Goal: Check status: Check status

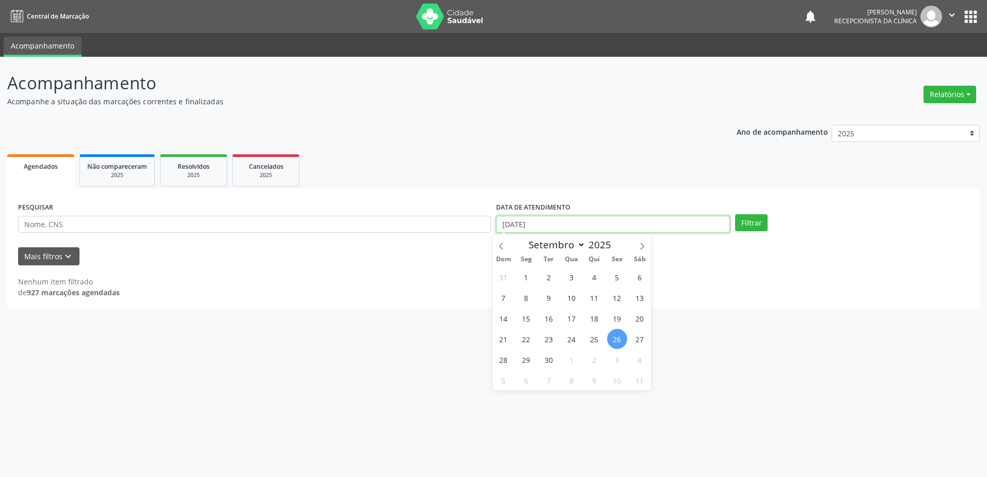
click at [537, 226] on input "[DATE]" at bounding box center [613, 225] width 234 height 18
click at [530, 361] on span "29" at bounding box center [526, 359] width 20 height 20
type input "[DATE]"
click at [530, 361] on span "29" at bounding box center [526, 359] width 20 height 20
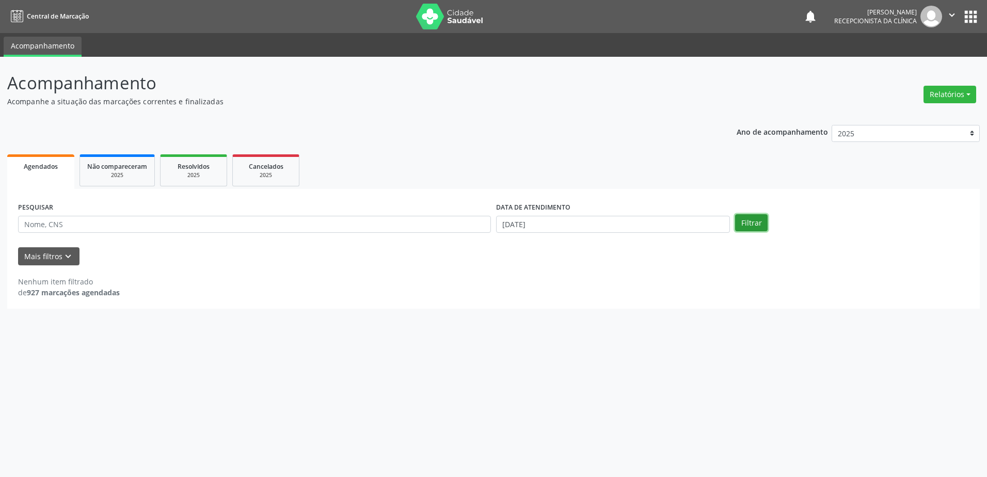
click at [756, 220] on button "Filtrar" at bounding box center [751, 223] width 33 height 18
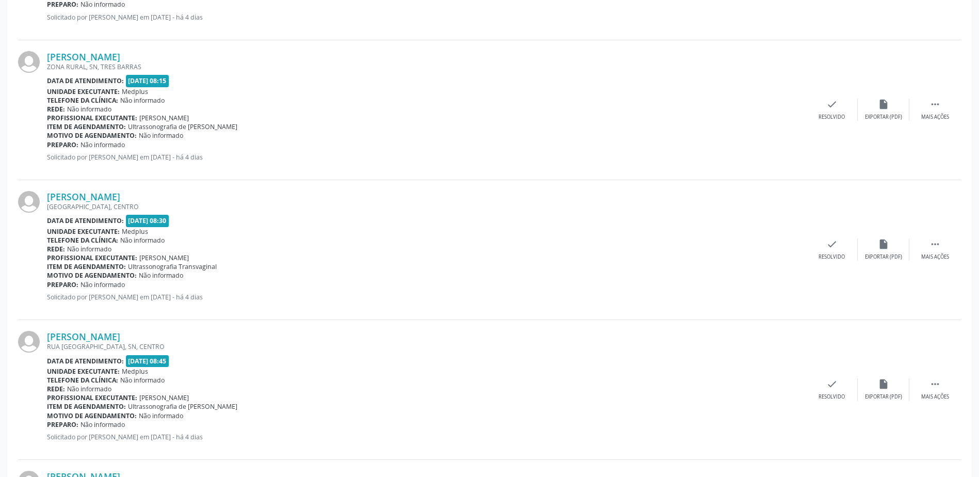
scroll to position [619, 0]
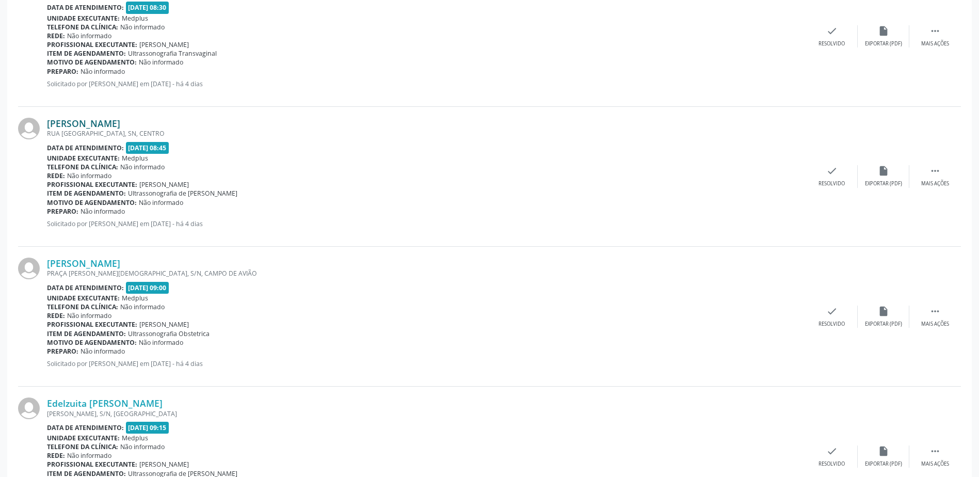
click at [106, 124] on link "[PERSON_NAME]" at bounding box center [83, 123] width 73 height 11
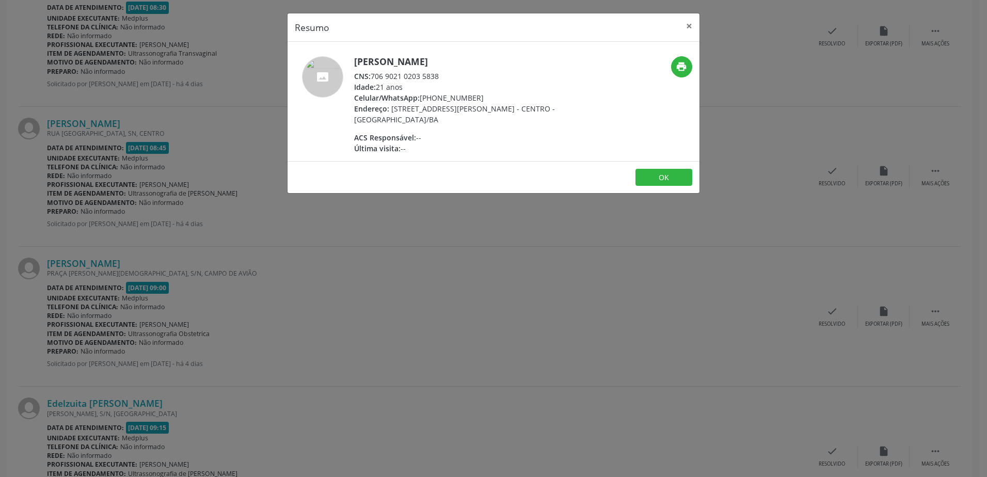
click at [518, 233] on div "Resumo × [PERSON_NAME] CNS: 706 9021 0203 5838 Idade: 21 anos Celular/WhatsApp:…" at bounding box center [493, 238] width 987 height 477
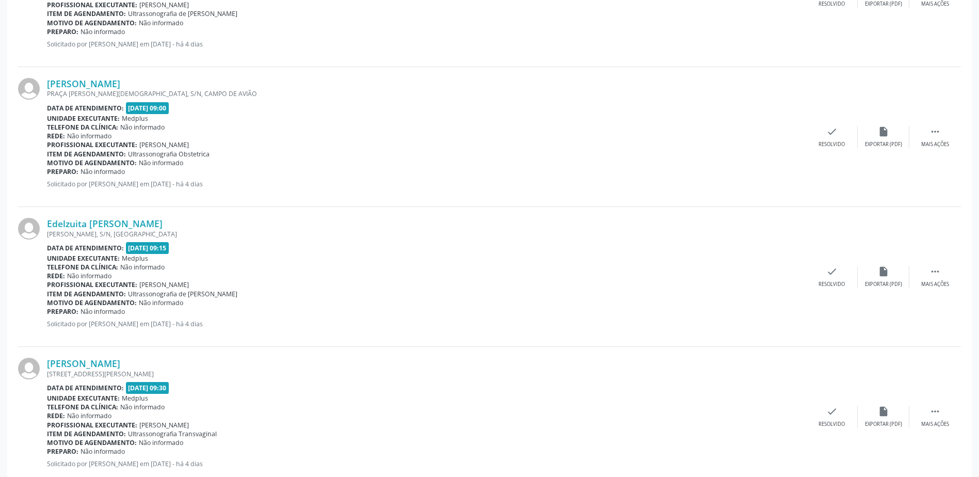
scroll to position [826, 0]
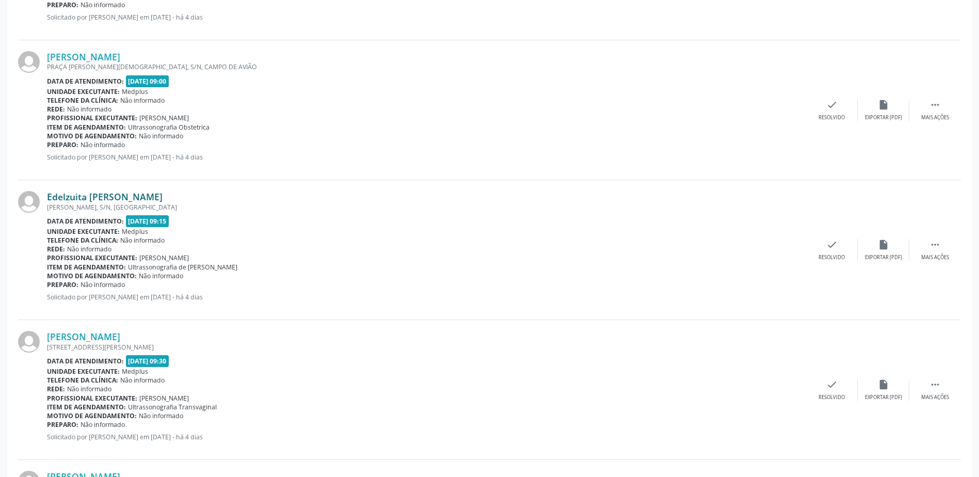
click at [94, 195] on link "Edelzuita [PERSON_NAME]" at bounding box center [105, 196] width 116 height 11
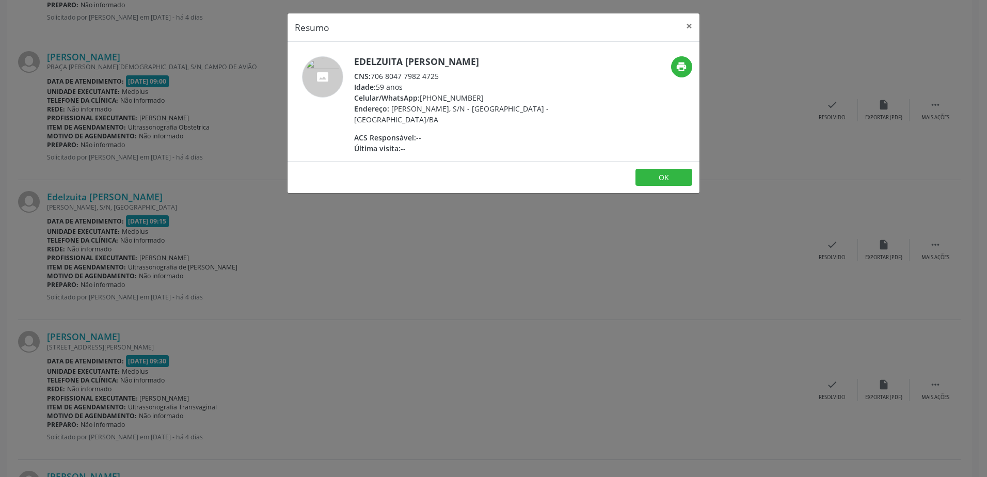
click at [394, 304] on div "Resumo × Edelzuita [PERSON_NAME] CNS: 706 8047 7982 4725 Idade: 59 anos Celular…" at bounding box center [493, 238] width 987 height 477
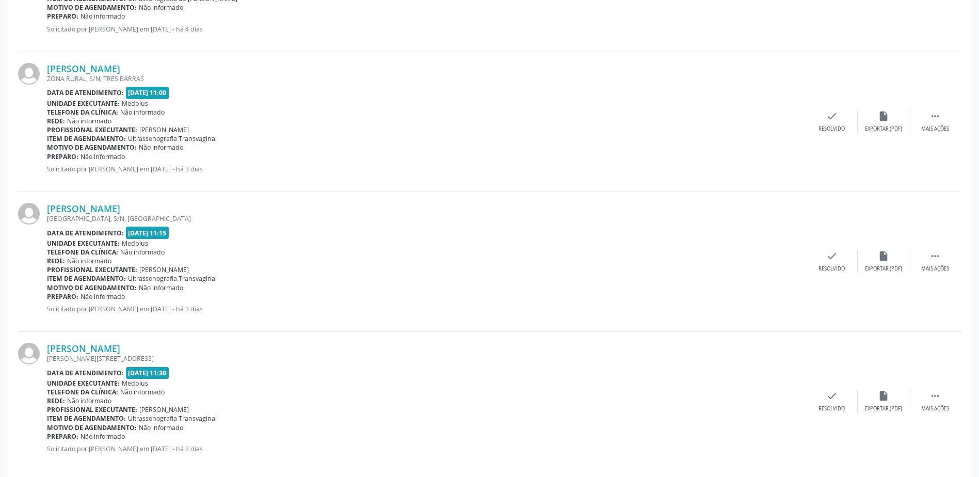
scroll to position [1946, 0]
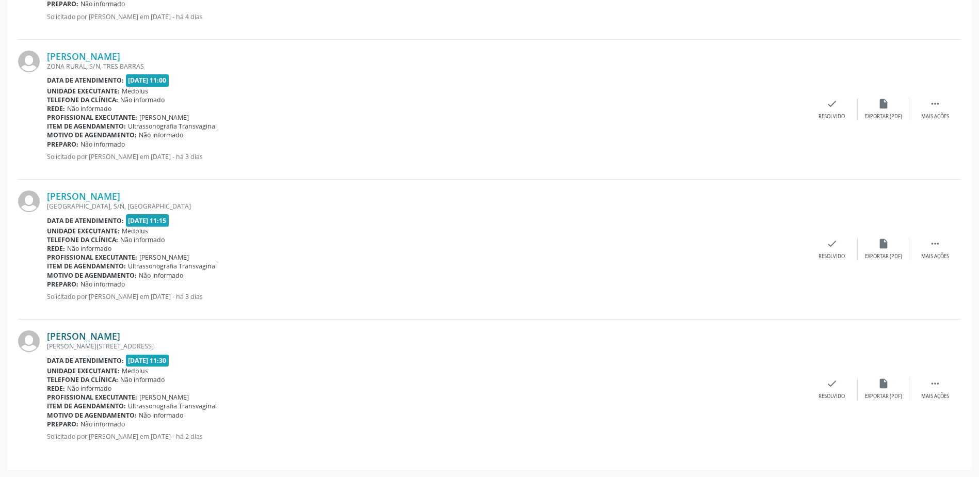
click at [120, 340] on link "[PERSON_NAME]" at bounding box center [83, 335] width 73 height 11
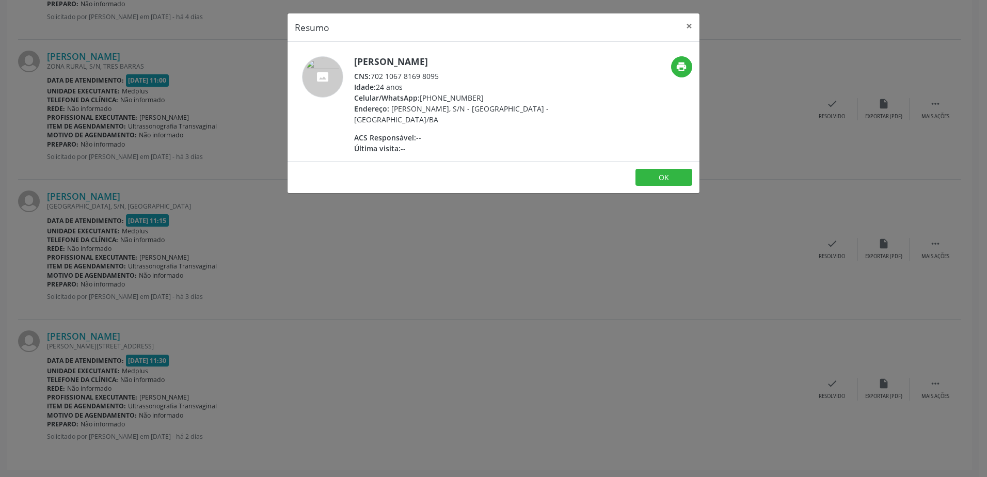
click at [406, 288] on div "Resumo × [PERSON_NAME] CNS: 702 1067 8169 8095 Idade: 24 anos Celular/WhatsApp:…" at bounding box center [493, 238] width 987 height 477
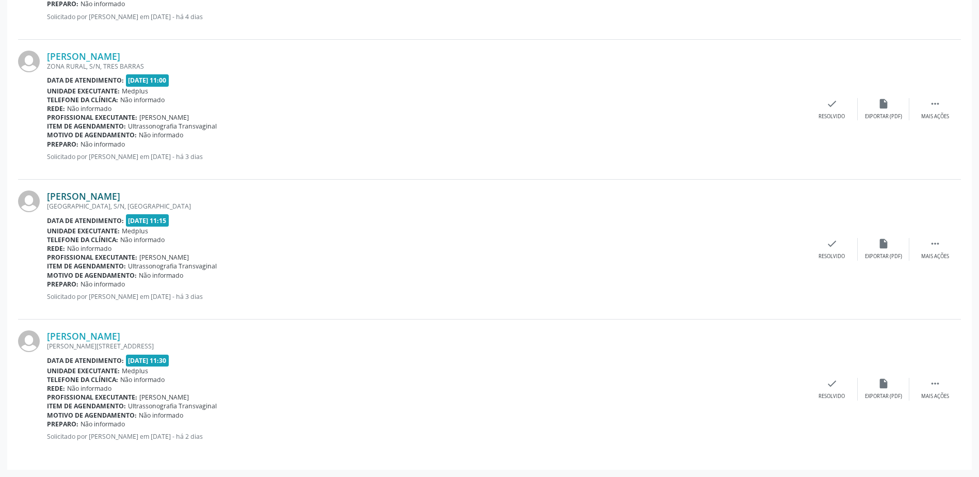
click at [111, 201] on link "[PERSON_NAME]" at bounding box center [83, 195] width 73 height 11
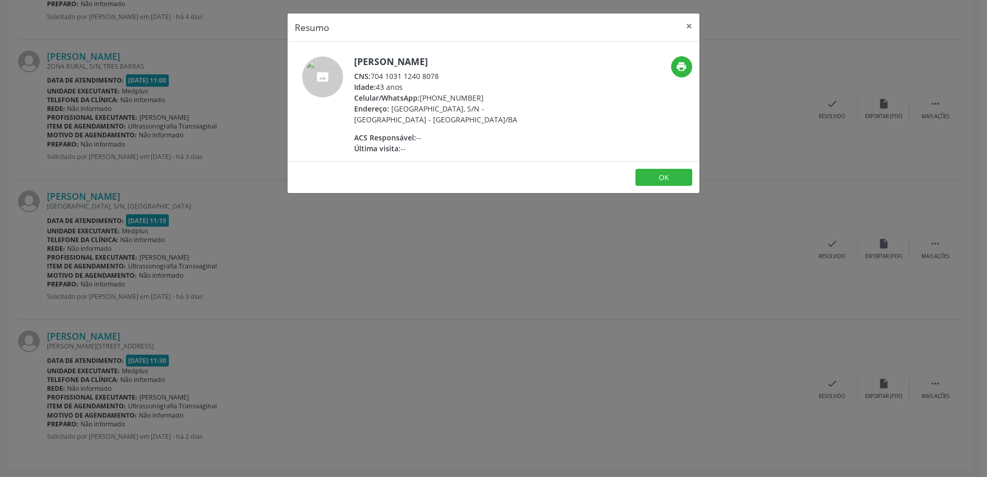
click at [365, 316] on div "Resumo × [PERSON_NAME] CNS: 704 1031 1240 8078 Idade: 43 anos Celular/WhatsApp:…" at bounding box center [493, 238] width 987 height 477
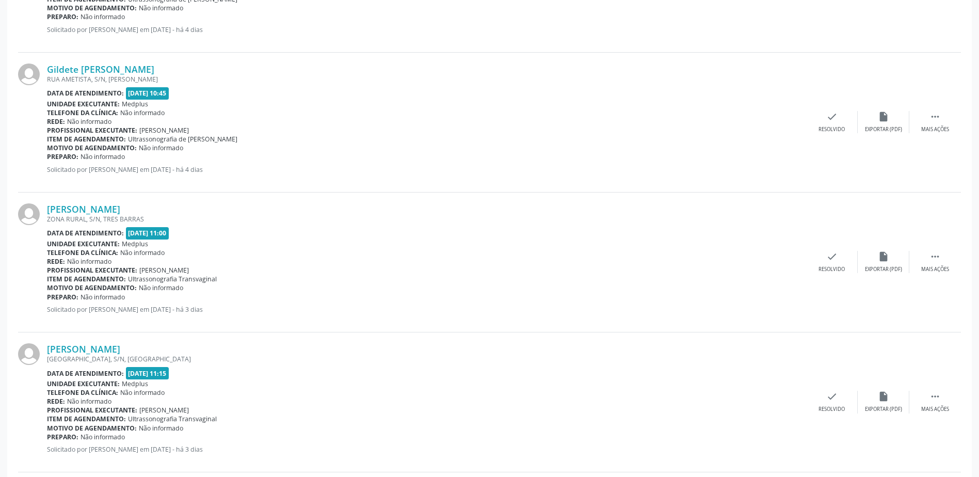
scroll to position [1791, 0]
click at [103, 209] on link "[PERSON_NAME]" at bounding box center [83, 210] width 73 height 11
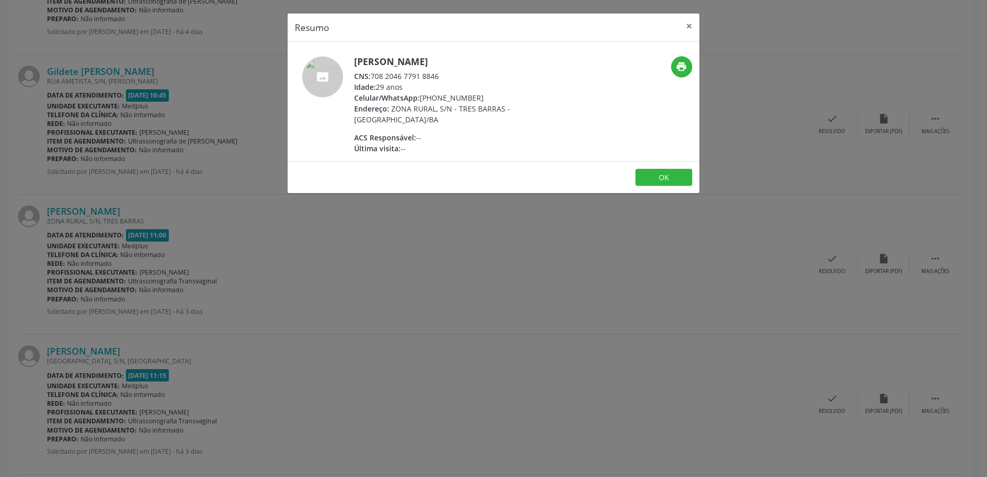
click at [399, 252] on div "Resumo × [PERSON_NAME] CNS: 708 2046 7791 8846 Idade: 29 anos Celular/WhatsApp:…" at bounding box center [493, 238] width 987 height 477
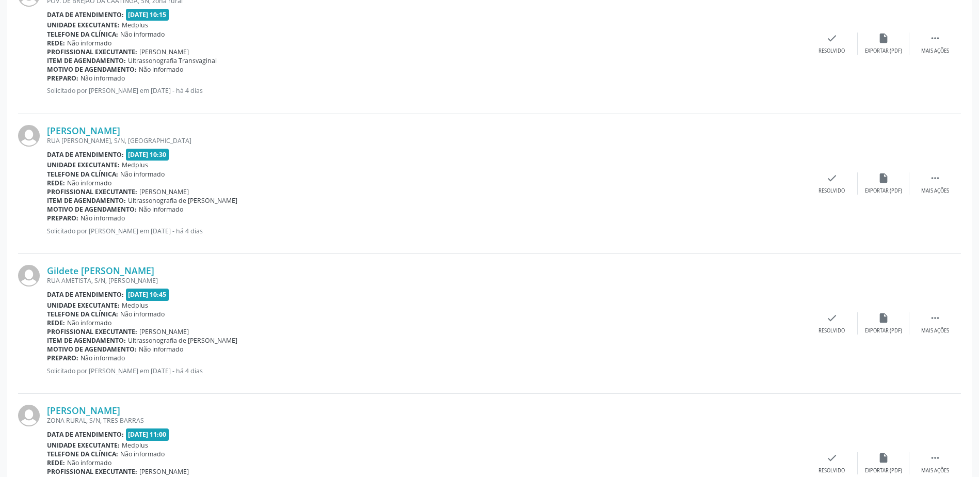
scroll to position [1585, 0]
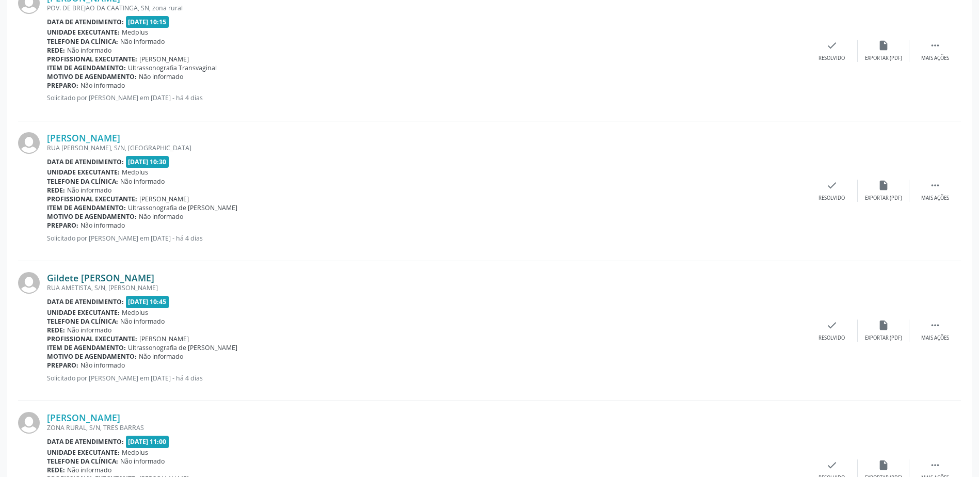
click at [122, 279] on link "Gildete [PERSON_NAME]" at bounding box center [100, 277] width 107 height 11
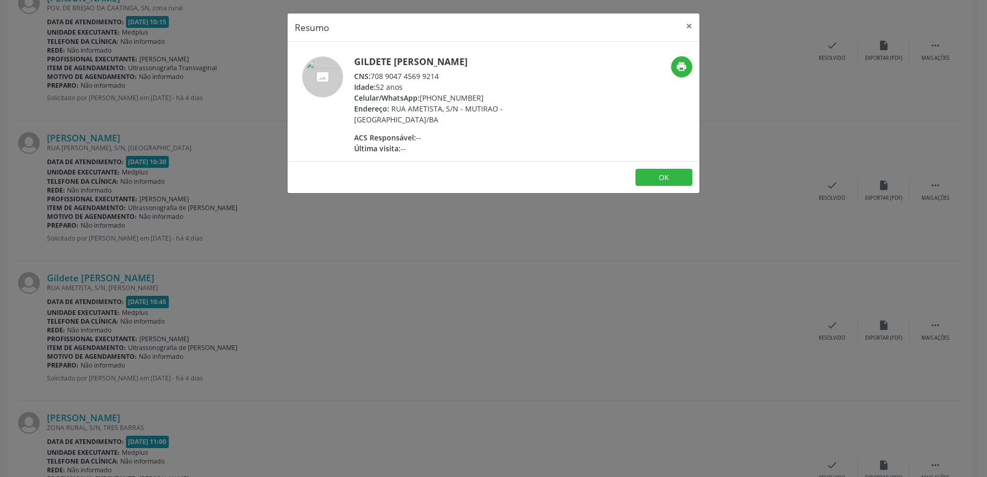
click at [373, 319] on div "Resumo × Gildete [PERSON_NAME] CNS: 708 9047 4569 9214 Idade: 52 anos Celular/W…" at bounding box center [493, 238] width 987 height 477
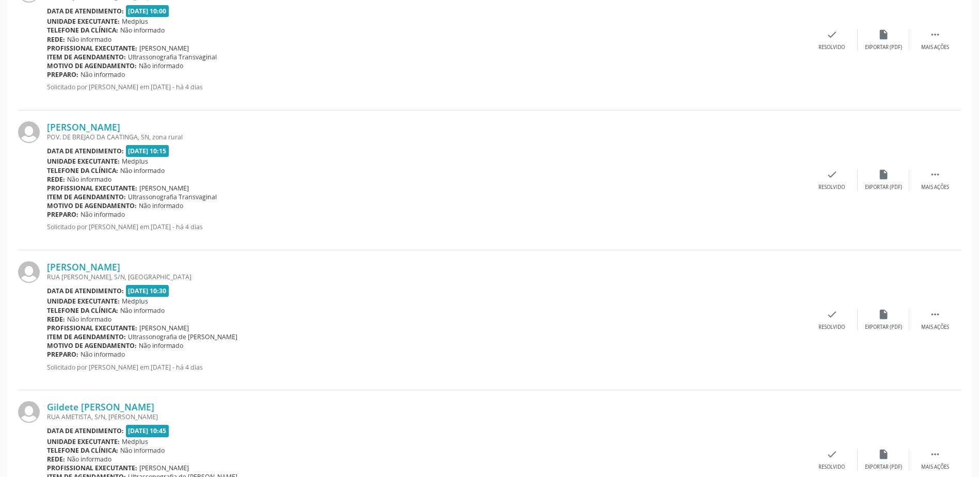
scroll to position [1430, 0]
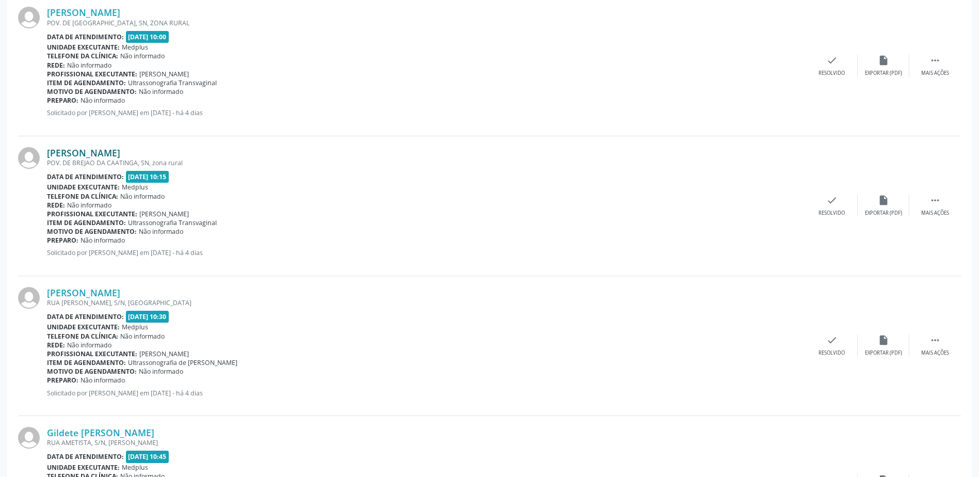
click at [120, 149] on link "[PERSON_NAME]" at bounding box center [83, 152] width 73 height 11
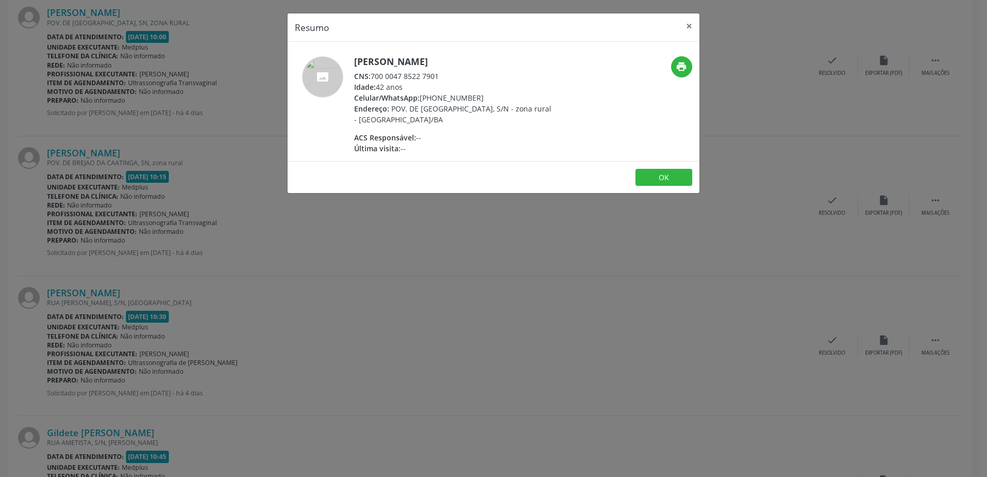
click at [521, 228] on div "Resumo × [PERSON_NAME] CNS: 700 0047 8522 7901 Idade: 42 anos Celular/WhatsApp:…" at bounding box center [493, 238] width 987 height 477
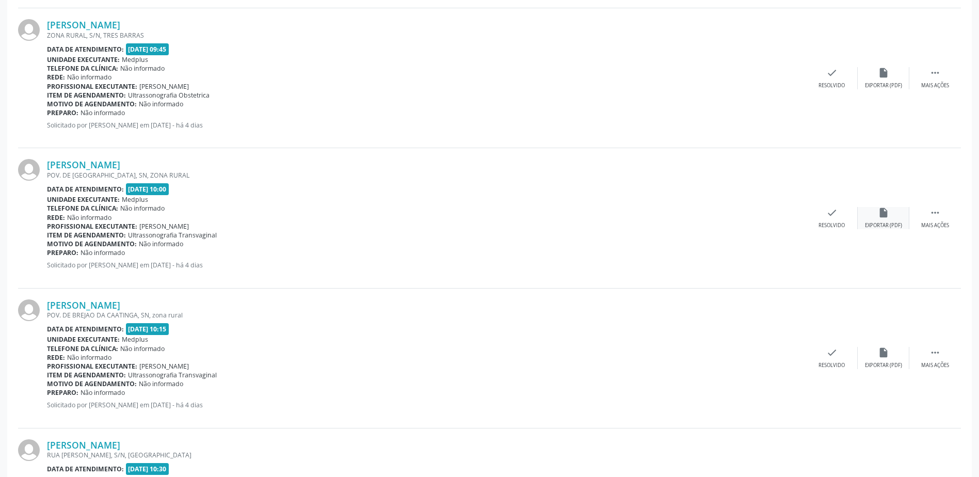
scroll to position [1275, 0]
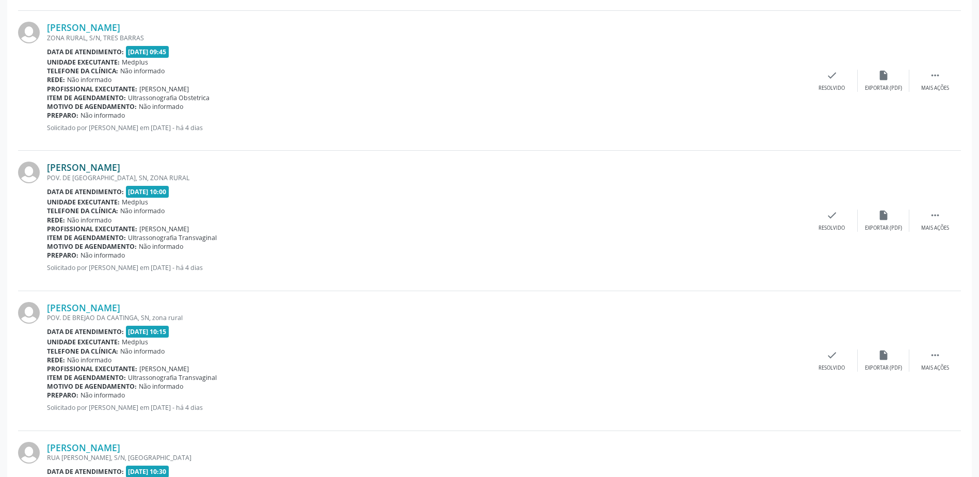
click at [120, 166] on link "[PERSON_NAME]" at bounding box center [83, 167] width 73 height 11
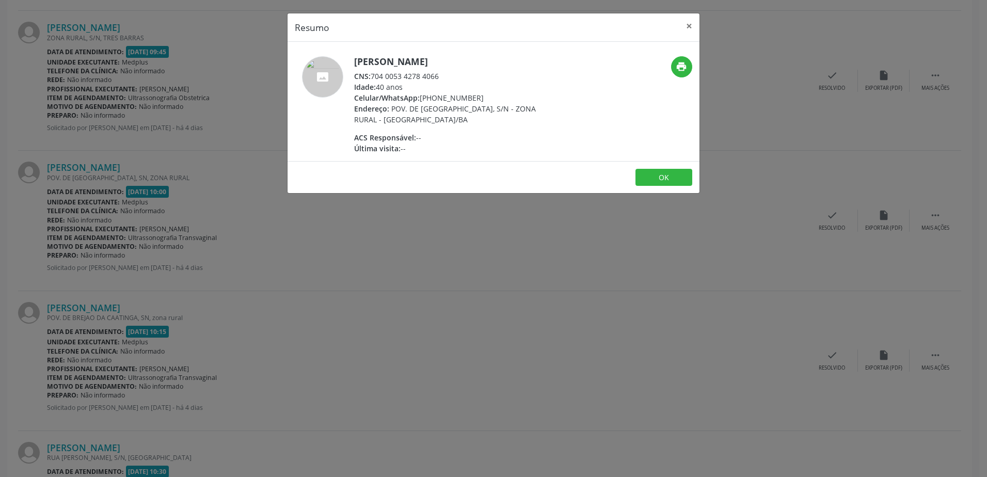
click at [492, 259] on div "Resumo × [PERSON_NAME] CNS: 704 0053 4278 4066 Idade: 40 anos Celular/WhatsApp:…" at bounding box center [493, 238] width 987 height 477
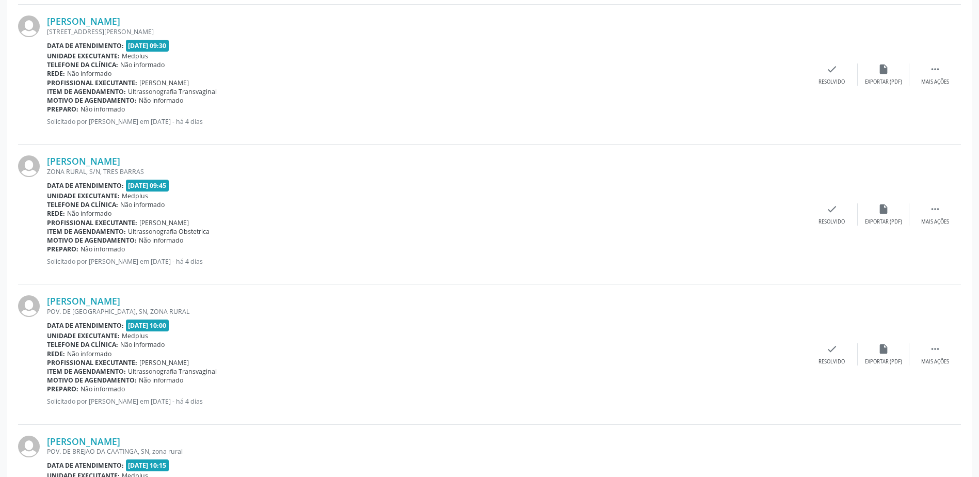
scroll to position [1069, 0]
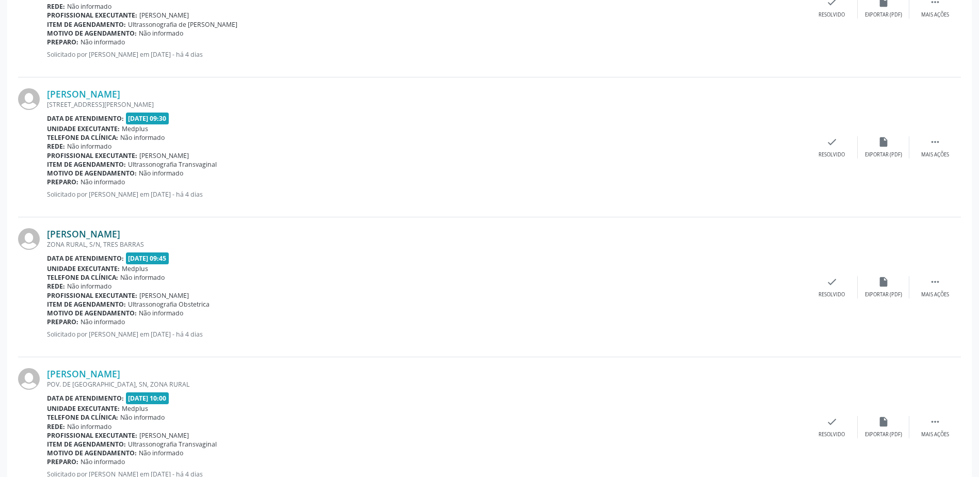
click at [100, 237] on link "[PERSON_NAME]" at bounding box center [83, 233] width 73 height 11
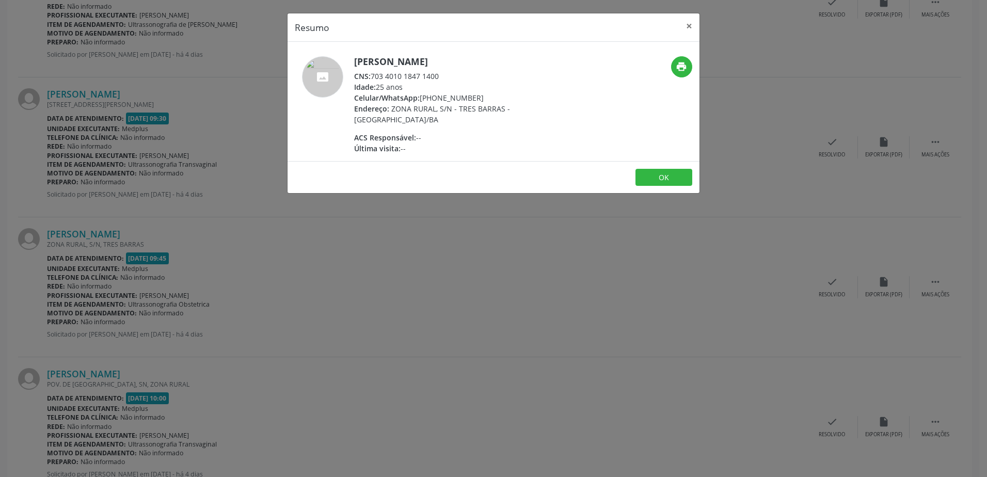
click at [376, 251] on div "Resumo × [PERSON_NAME] CNS: 703 4010 1847 1400 Idade: 25 anos Celular/WhatsApp:…" at bounding box center [493, 238] width 987 height 477
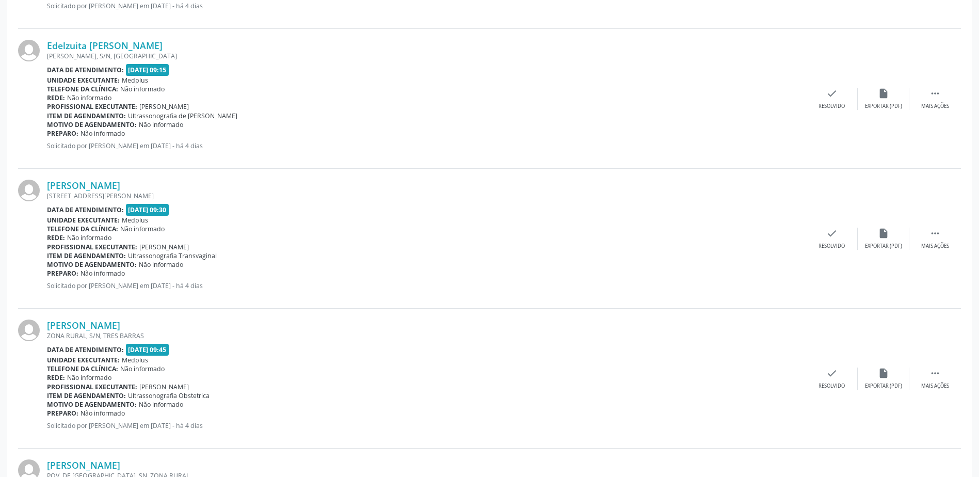
scroll to position [965, 0]
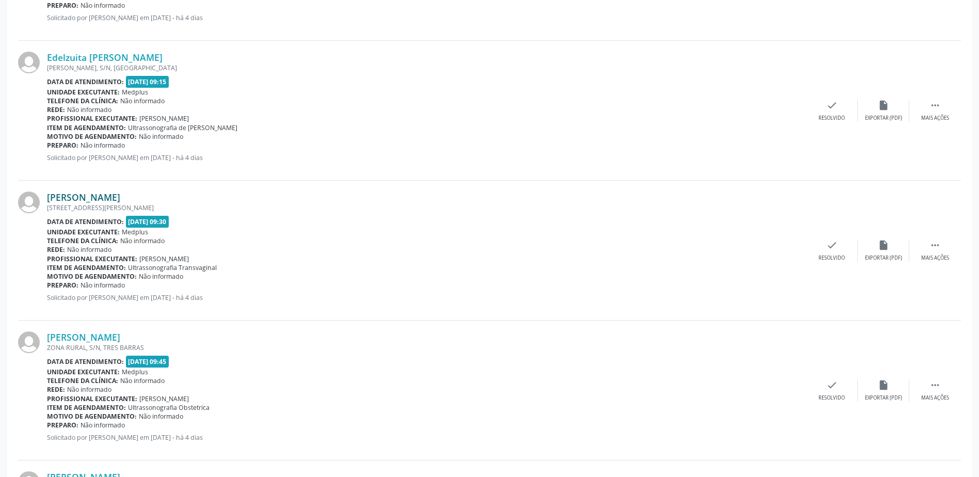
click at [106, 197] on link "[PERSON_NAME]" at bounding box center [83, 197] width 73 height 11
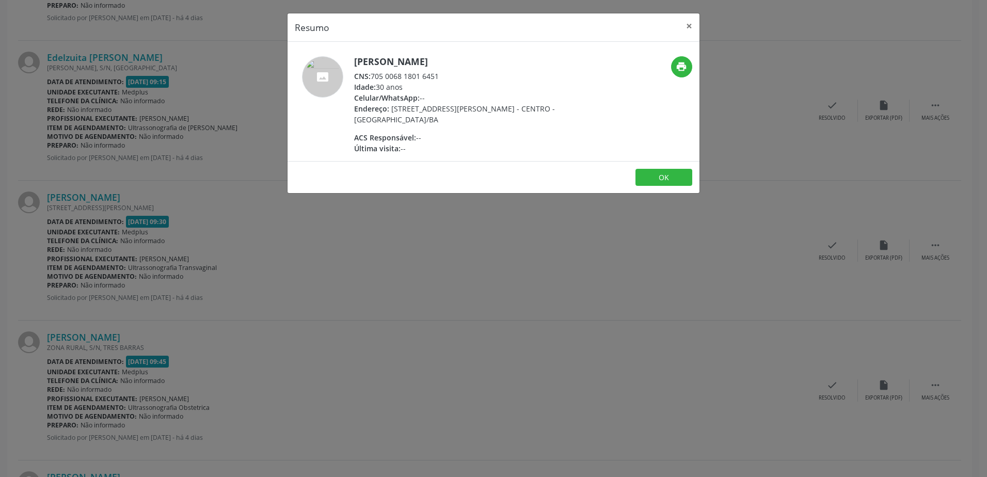
click at [429, 257] on div "Resumo × [PERSON_NAME] CNS: 705 0068 1801 6451 Idade: 30 anos Celular/WhatsApp:…" at bounding box center [493, 238] width 987 height 477
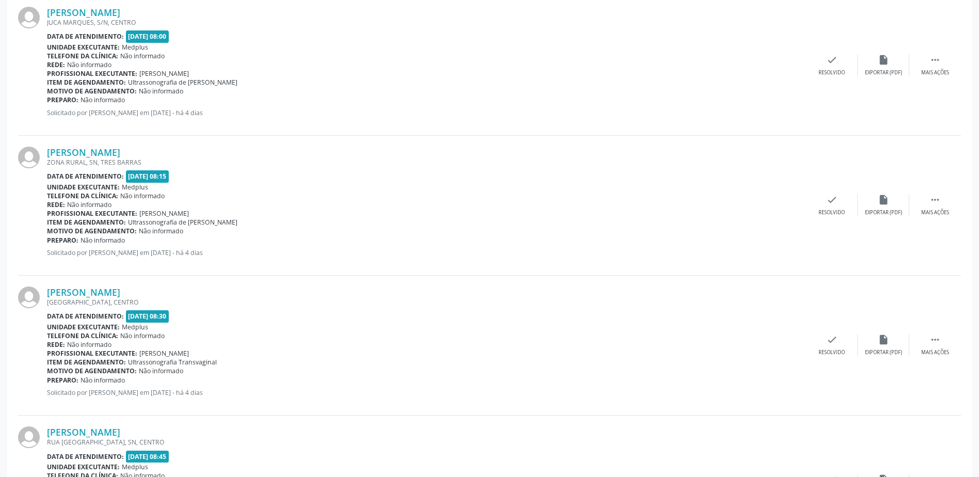
scroll to position [294, 0]
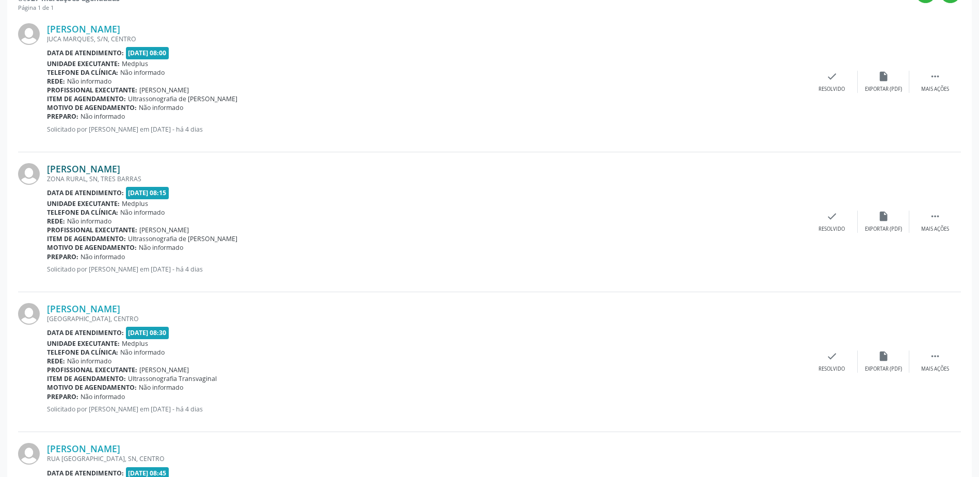
click at [98, 168] on link "[PERSON_NAME]" at bounding box center [83, 168] width 73 height 11
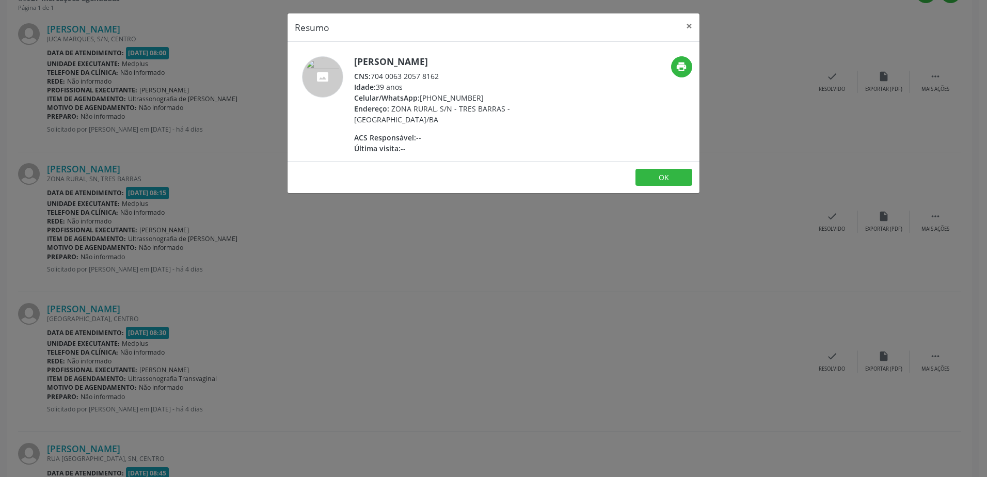
click at [389, 233] on div "Resumo × [PERSON_NAME] CNS: 704 0063 2057 8162 Idade: 39 anos Celular/WhatsApp:…" at bounding box center [493, 238] width 987 height 477
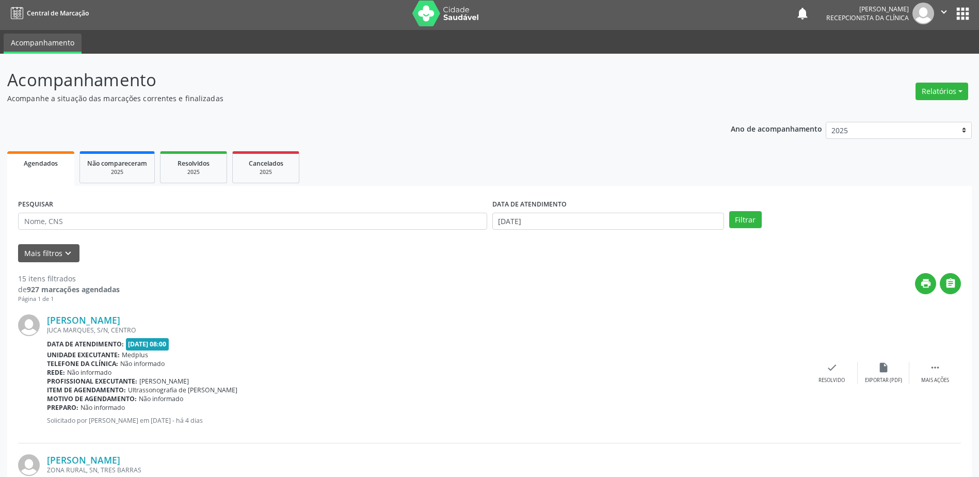
scroll to position [155, 0]
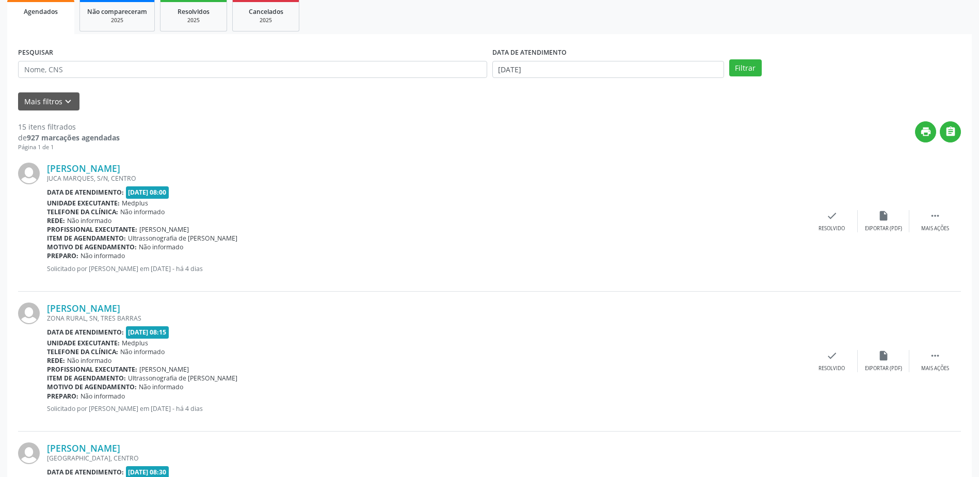
click at [125, 301] on div "[PERSON_NAME] ZONA RURAL, SN, [GEOGRAPHIC_DATA] Data de atendimento: [DATE] 08:…" at bounding box center [489, 362] width 943 height 140
click at [120, 310] on link "[PERSON_NAME]" at bounding box center [83, 307] width 73 height 11
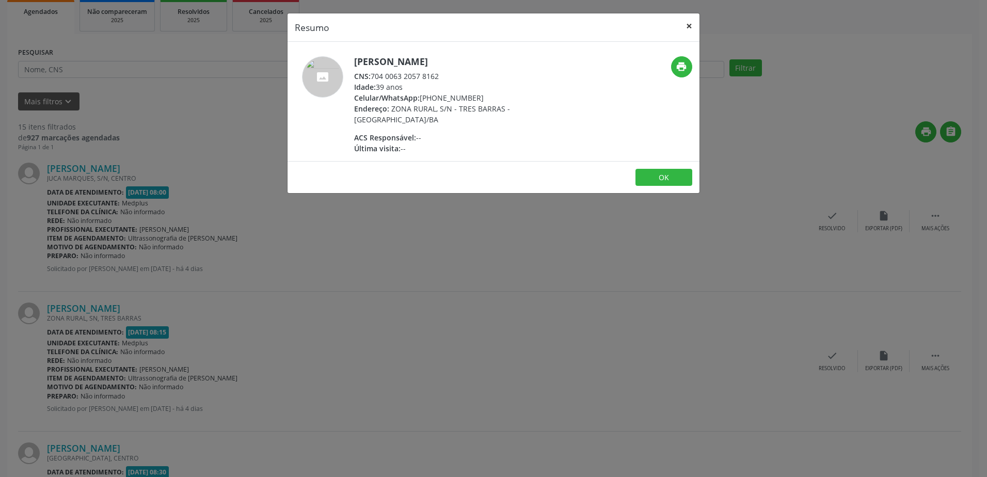
click at [694, 28] on button "×" at bounding box center [689, 25] width 21 height 25
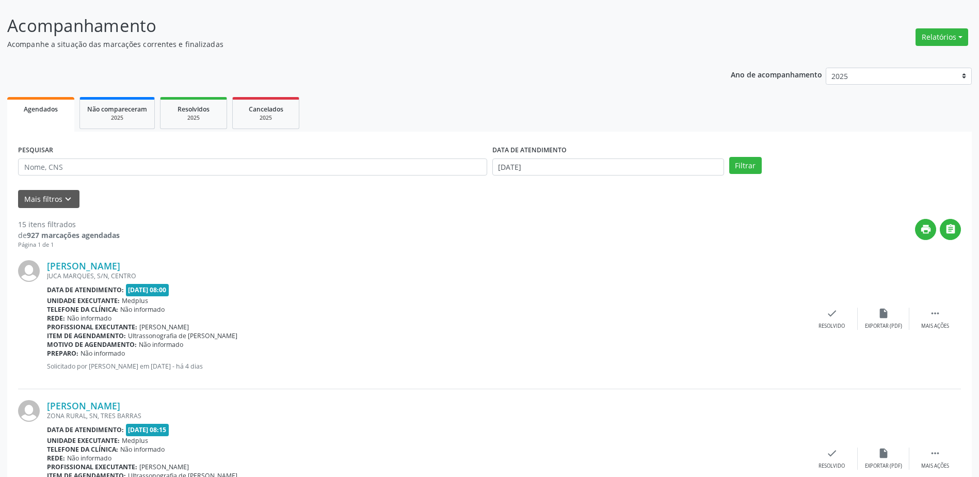
scroll to position [310, 0]
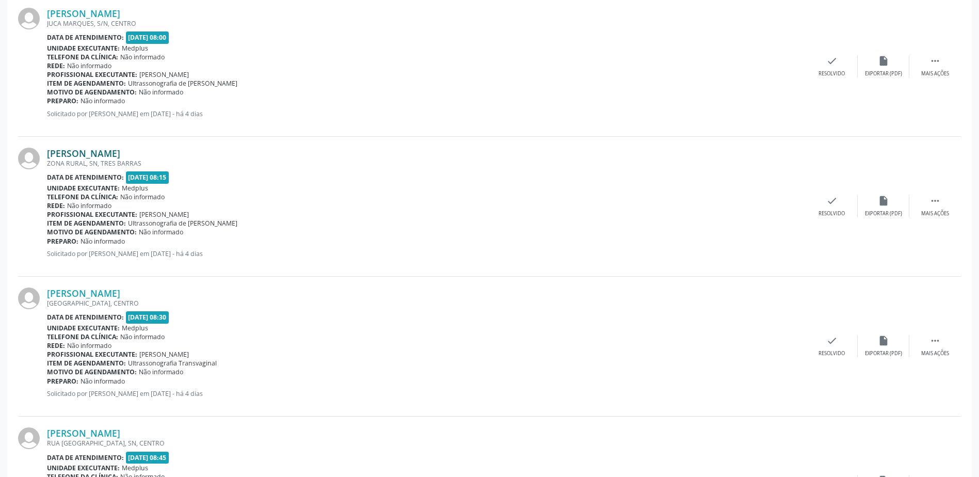
click at [105, 160] on div "ZONA RURAL, SN, TRES BARRAS" at bounding box center [426, 163] width 759 height 9
click at [104, 149] on link "[PERSON_NAME]" at bounding box center [83, 153] width 73 height 11
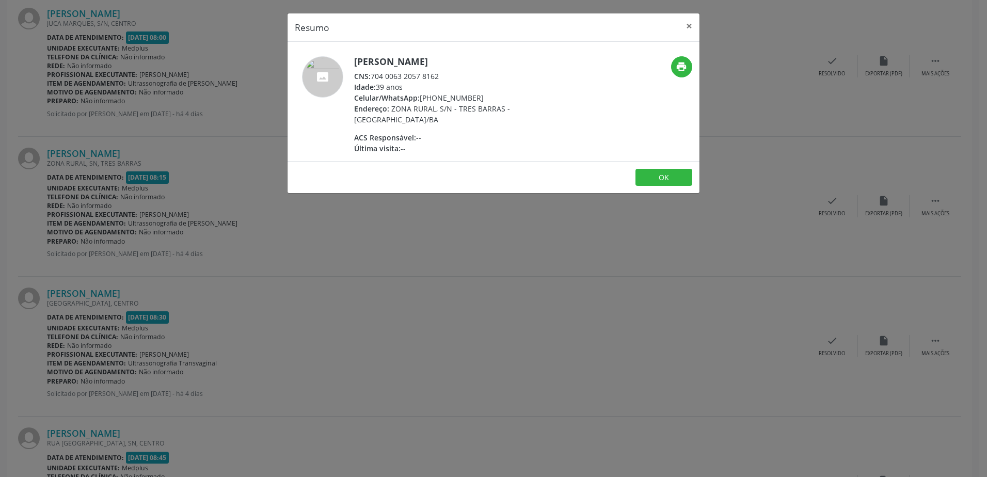
click at [395, 239] on div "Resumo × [PERSON_NAME] CNS: 704 0063 2057 8162 Idade: 39 anos Celular/WhatsApp:…" at bounding box center [493, 238] width 987 height 477
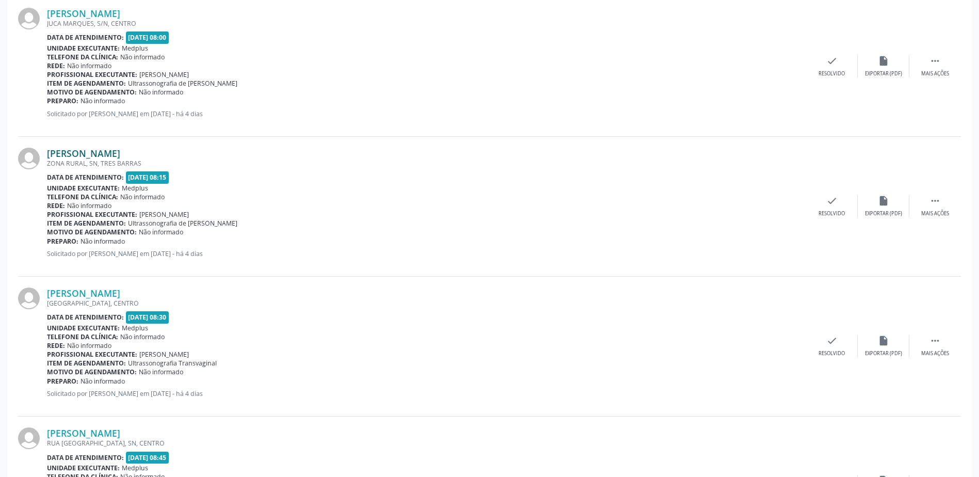
click at [110, 152] on link "[PERSON_NAME]" at bounding box center [83, 153] width 73 height 11
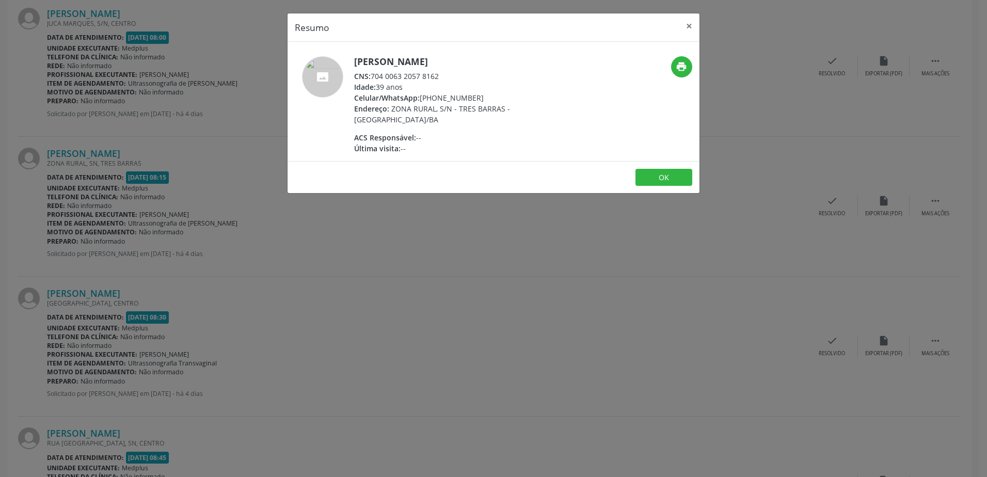
click at [606, 299] on div "Resumo × [PERSON_NAME] CNS: 704 0063 2057 8162 Idade: 39 anos Celular/WhatsApp:…" at bounding box center [493, 238] width 987 height 477
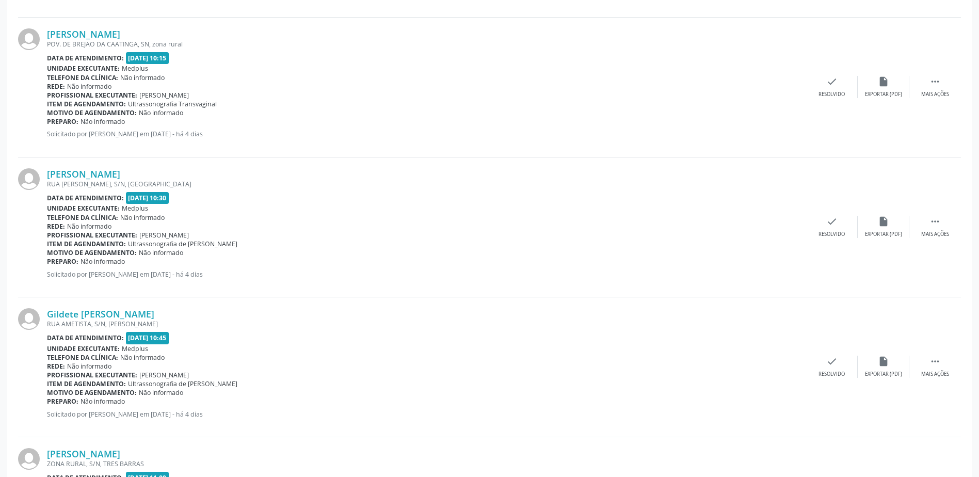
scroll to position [1946, 0]
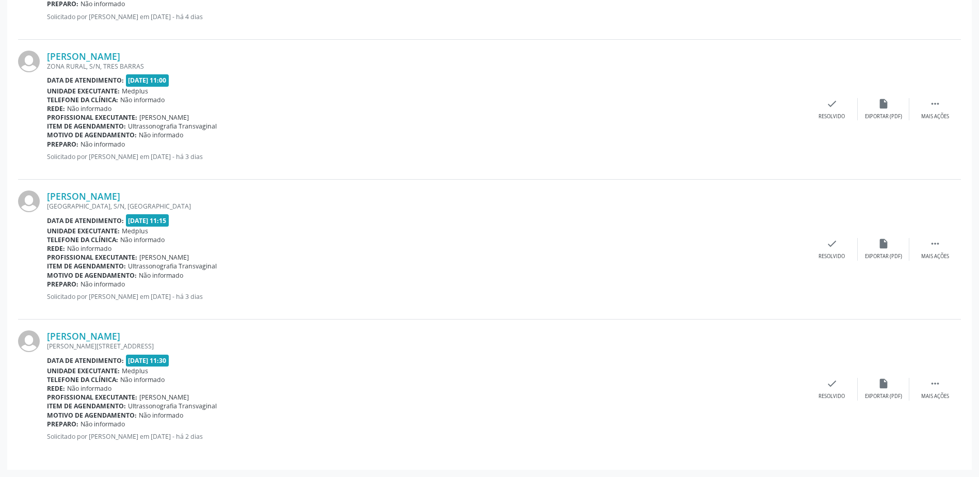
click at [114, 329] on div "[PERSON_NAME] [PERSON_NAME][STREET_ADDRESS] Data de atendimento: [DATE] 11:30 U…" at bounding box center [489, 389] width 943 height 139
click at [115, 335] on link "[PERSON_NAME]" at bounding box center [83, 335] width 73 height 11
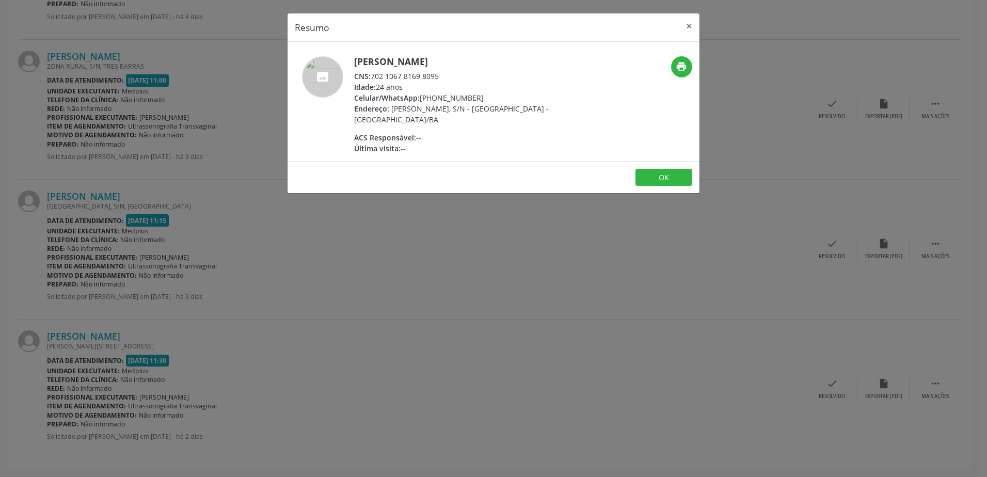
click at [353, 206] on div "Resumo × [PERSON_NAME] CNS: 702 1067 8169 8095 Idade: 24 anos Celular/WhatsApp:…" at bounding box center [493, 238] width 987 height 477
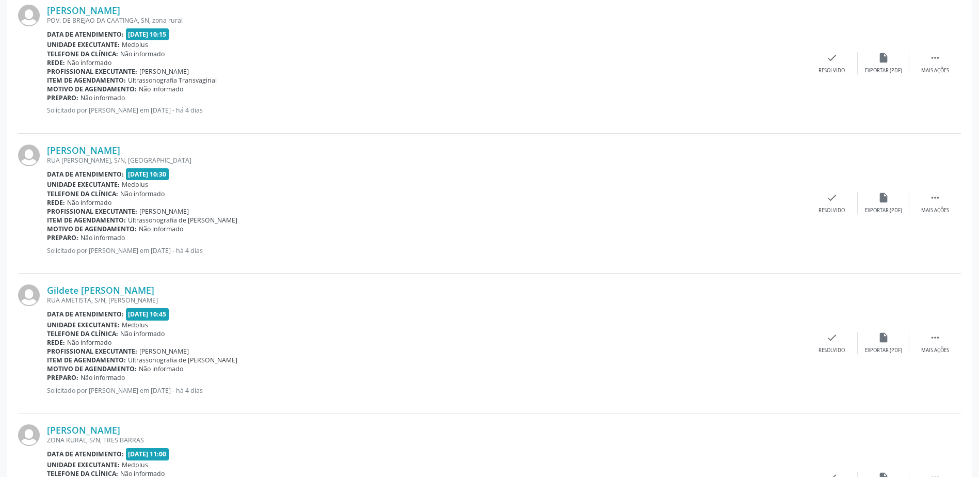
scroll to position [1755, 0]
